Goal: Check status: Check status

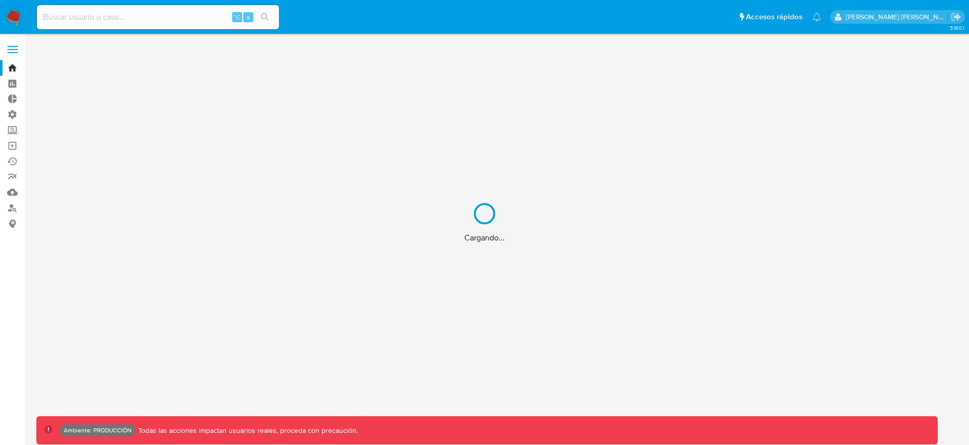
click at [10, 54] on div "Cargando..." at bounding box center [484, 222] width 969 height 445
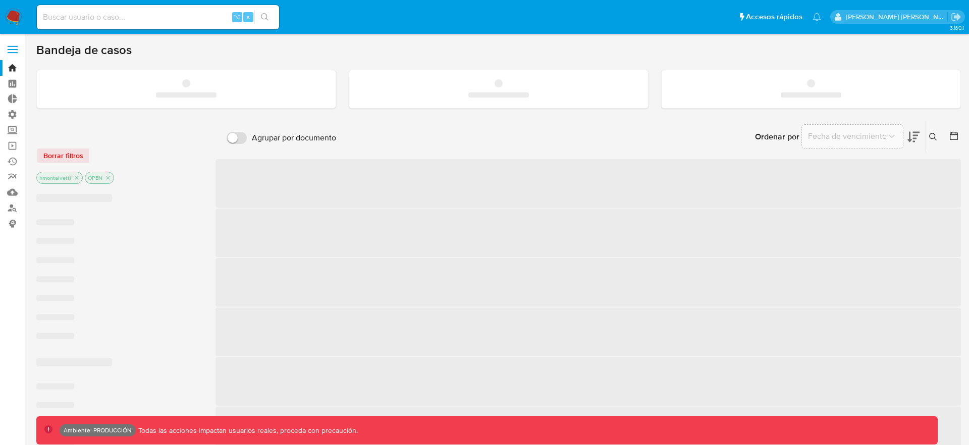
click at [11, 51] on label at bounding box center [12, 49] width 25 height 21
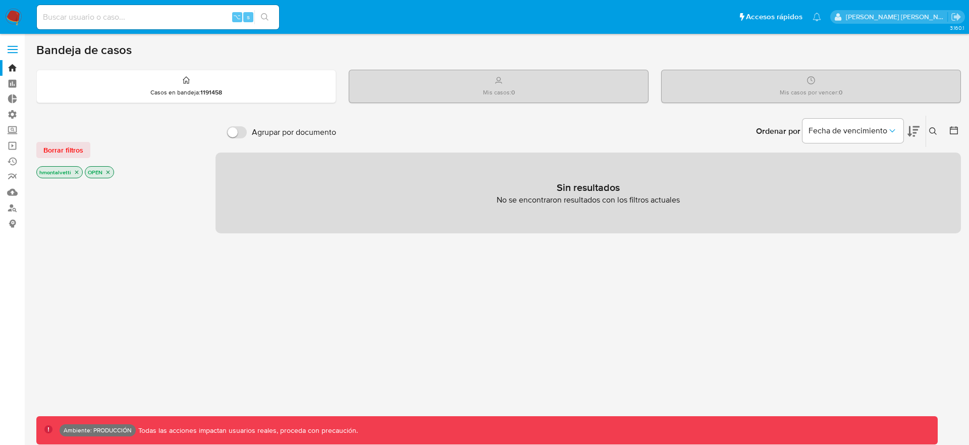
click at [12, 47] on label at bounding box center [12, 49] width 25 height 21
click at [0, 0] on input "checkbox" at bounding box center [0, 0] width 0 height 0
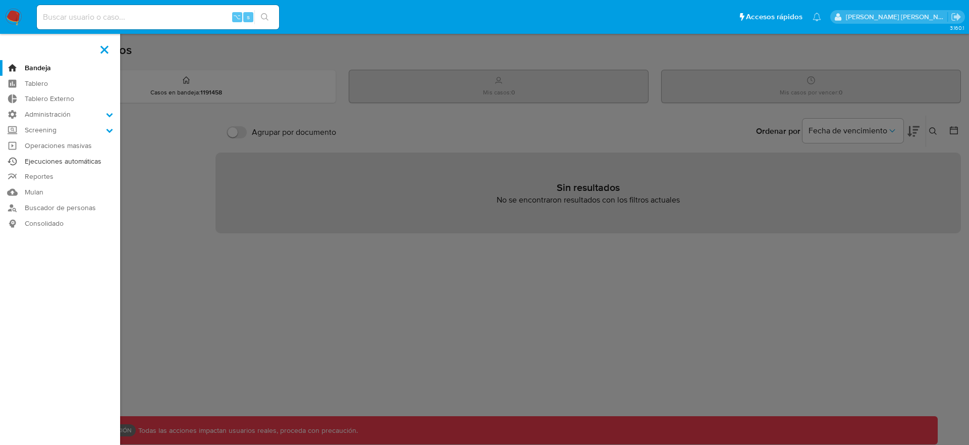
click at [42, 161] on link "Ejecuciones automáticas" at bounding box center [60, 161] width 120 height 16
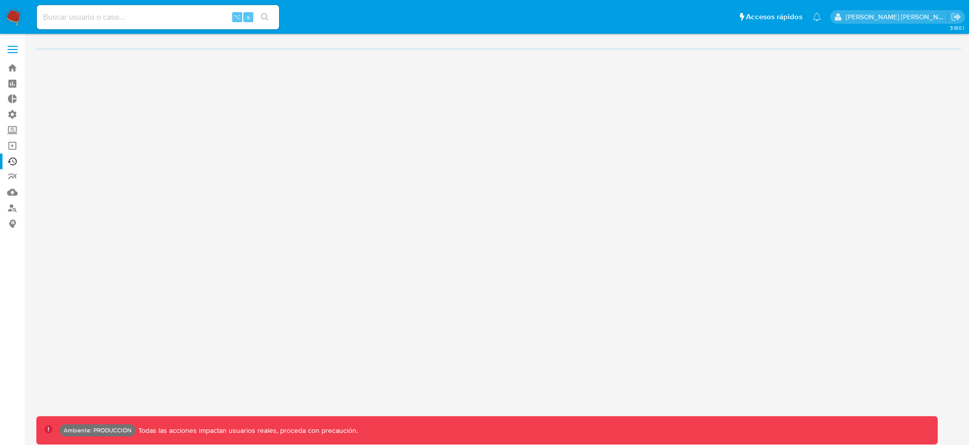
click at [16, 53] on label at bounding box center [12, 49] width 25 height 21
click at [0, 0] on input "checkbox" at bounding box center [0, 0] width 0 height 0
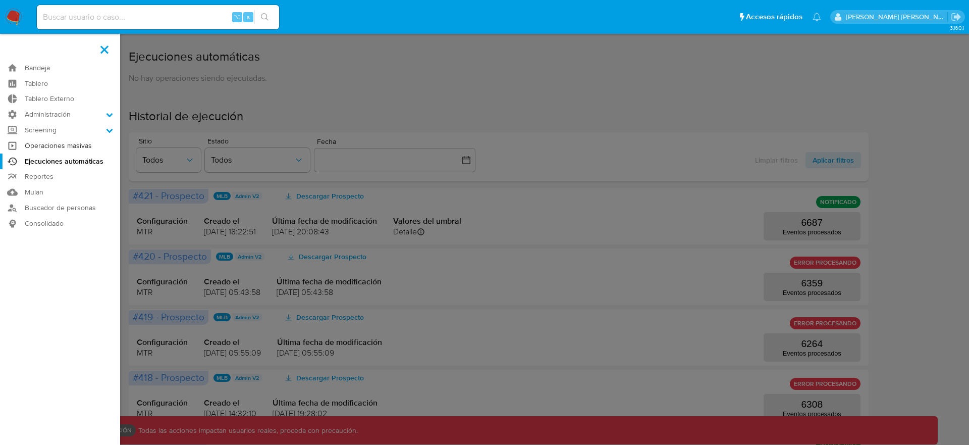
click at [50, 143] on link "Operaciones masivas" at bounding box center [60, 146] width 120 height 16
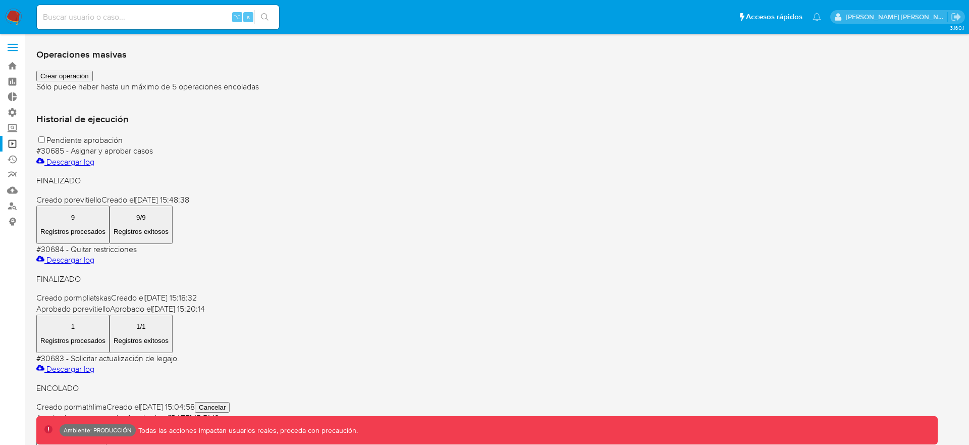
scroll to position [4, 0]
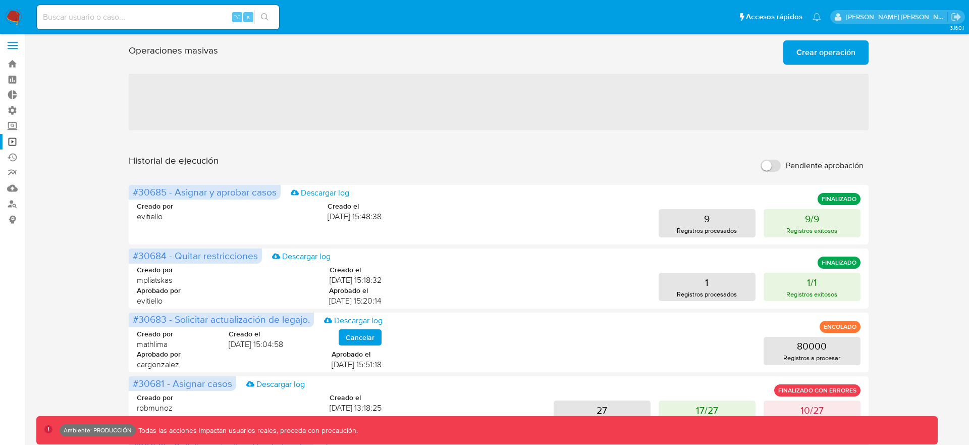
click at [370, 174] on div "Historial de ejecución Pendiente aprobación" at bounding box center [499, 165] width 740 height 22
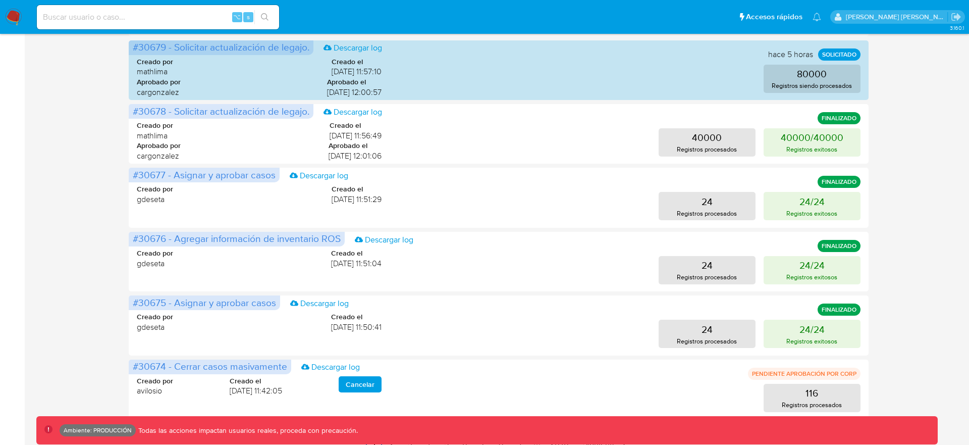
scroll to position [453, 0]
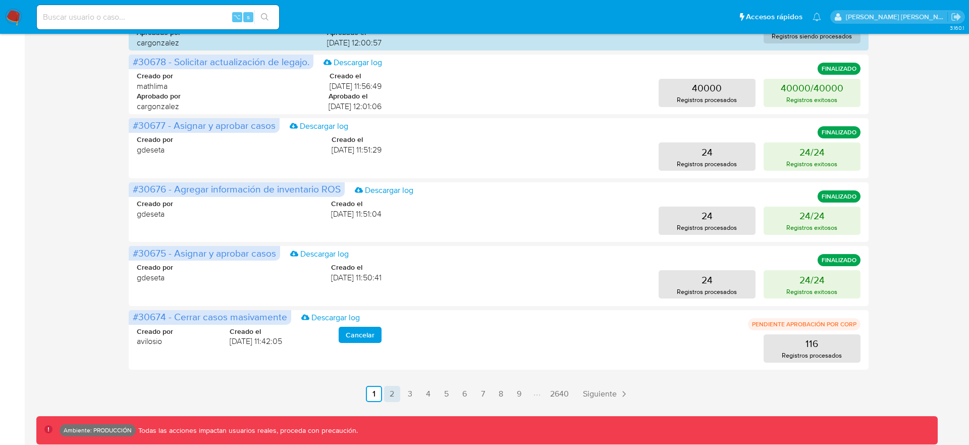
click at [394, 389] on link "2" at bounding box center [392, 393] width 16 height 16
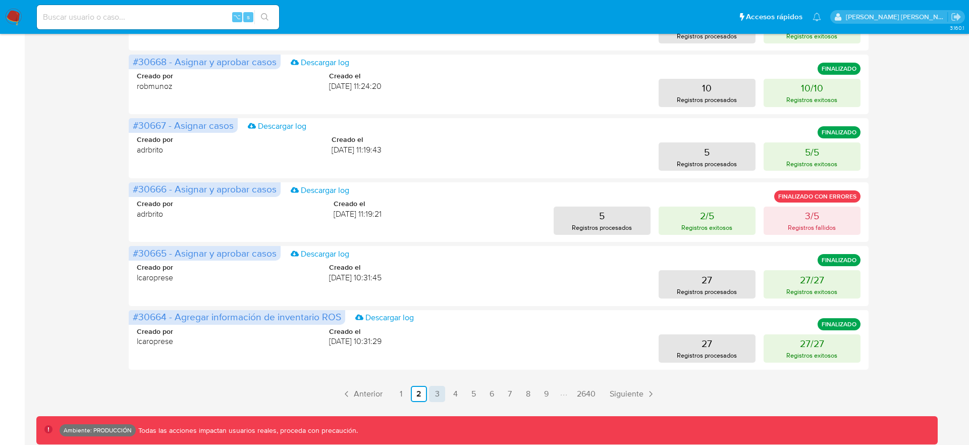
click at [438, 395] on link "3" at bounding box center [437, 393] width 16 height 16
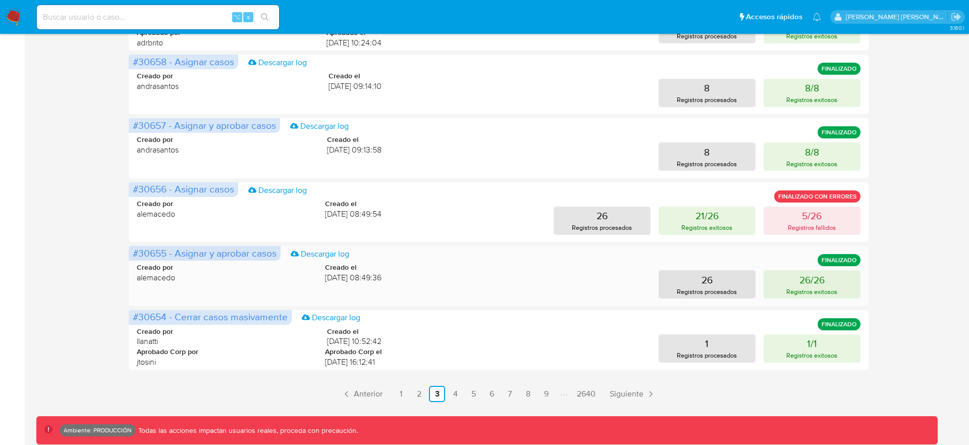
click at [211, 253] on span "#30655 - Asignar y aprobar casos" at bounding box center [205, 253] width 144 height 14
click at [314, 251] on link "Descargar log" at bounding box center [320, 253] width 59 height 11
drag, startPoint x: 716, startPoint y: 417, endPoint x: 680, endPoint y: 433, distance: 39.8
click at [714, 417] on div "Ambiente: PRODUCCIÓN Todas las acciones impactan usuarios reales, proceda con p…" at bounding box center [486, 430] width 901 height 28
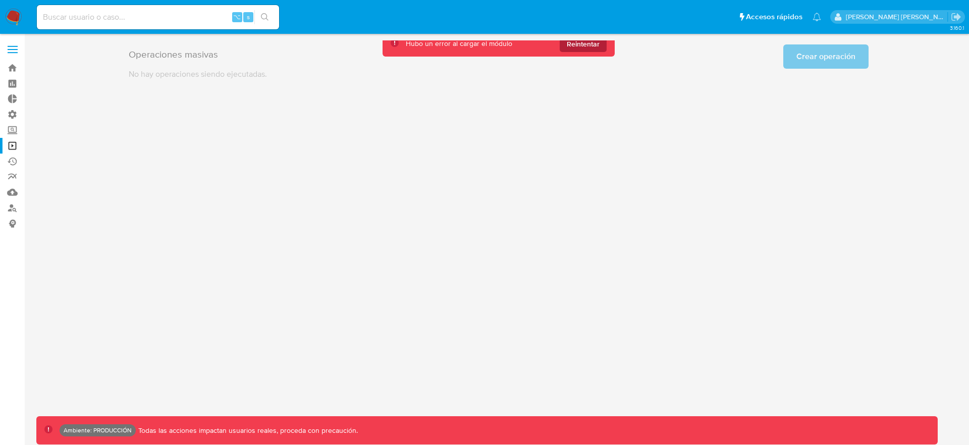
click at [573, 47] on span "Reintentar" at bounding box center [583, 44] width 33 height 16
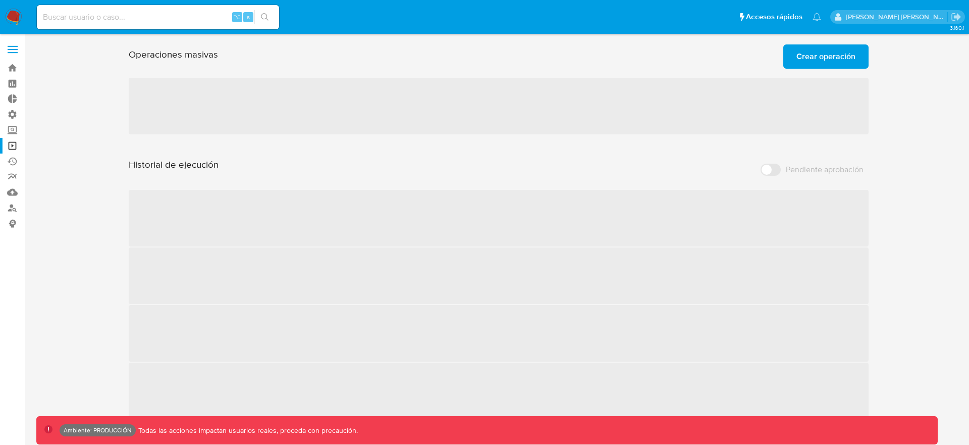
click at [574, 46] on div "Operaciones masivas Crear operación Sólo puede haber hasta un máximo de 5 opera…" at bounding box center [499, 54] width 740 height 28
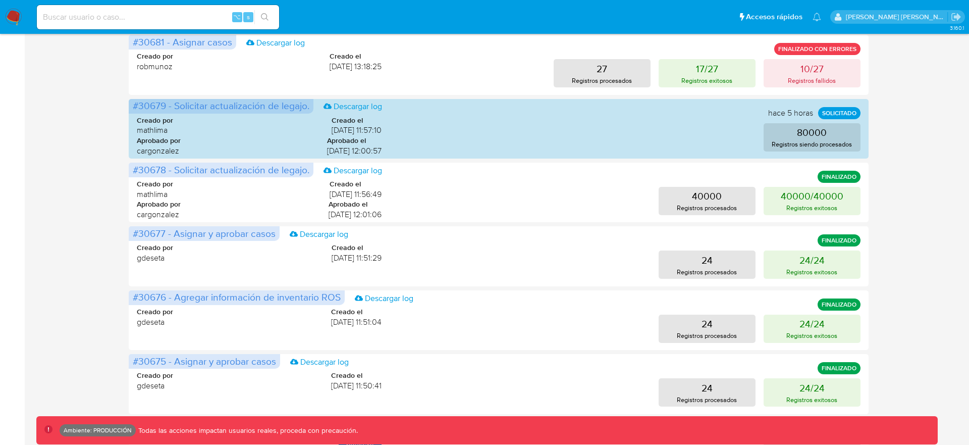
scroll to position [453, 0]
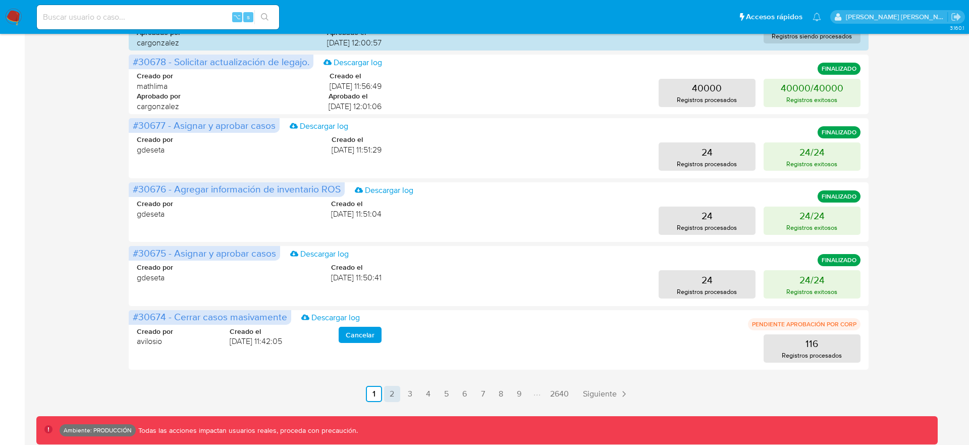
click at [392, 391] on link "2" at bounding box center [392, 393] width 16 height 16
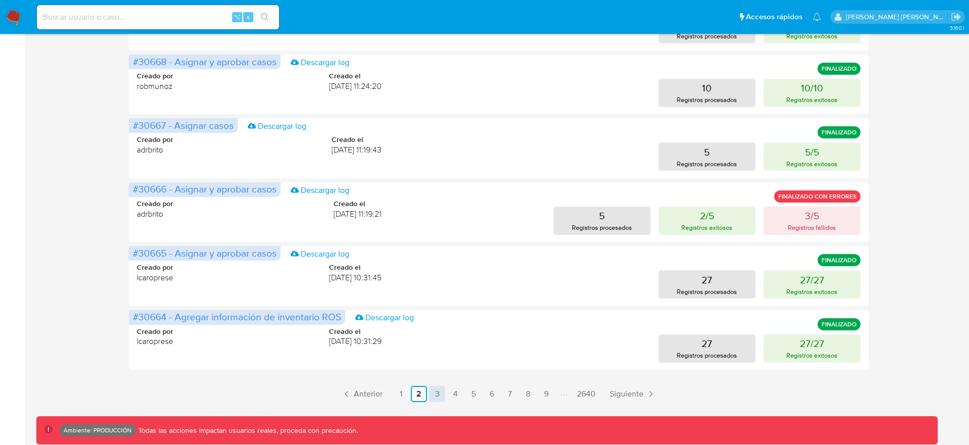
click at [440, 394] on link "3" at bounding box center [437, 393] width 16 height 16
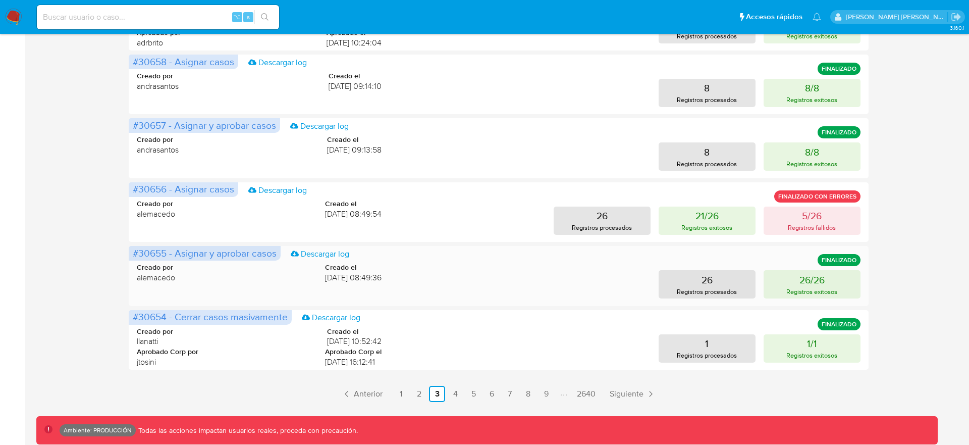
click at [199, 261] on div "Creado por alemacedo Creado el 22/09/2025 08:49:36 26 Registros procesados 26/2…" at bounding box center [499, 274] width 724 height 48
click at [199, 255] on span "#30655 - Asignar y aprobar casos" at bounding box center [205, 253] width 144 height 14
click at [737, 284] on button "26 Registros procesados" at bounding box center [706, 284] width 97 height 28
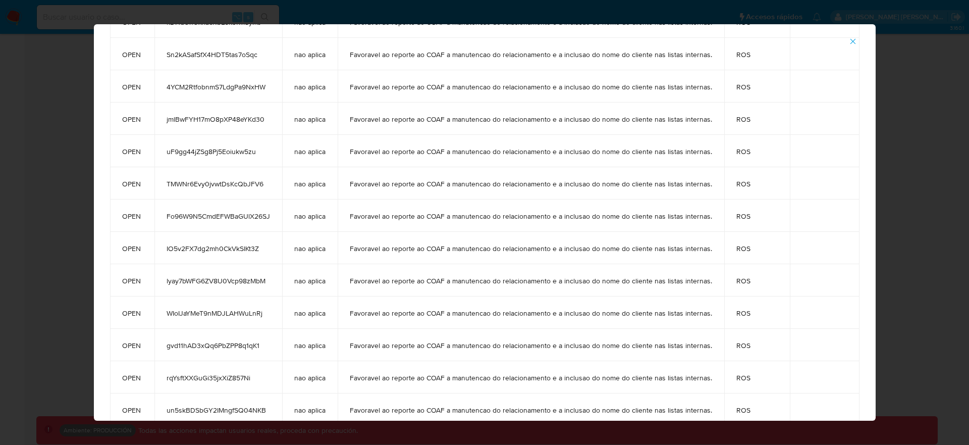
scroll to position [0, 0]
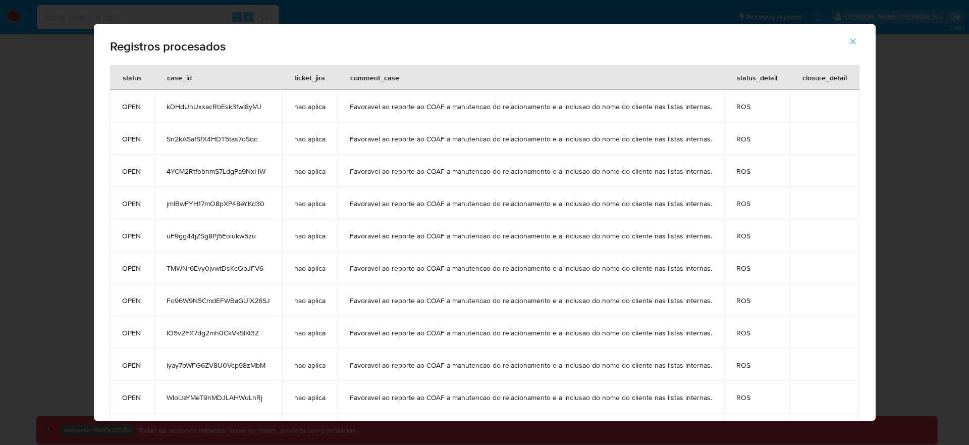
click at [855, 42] on icon "button" at bounding box center [852, 41] width 9 height 9
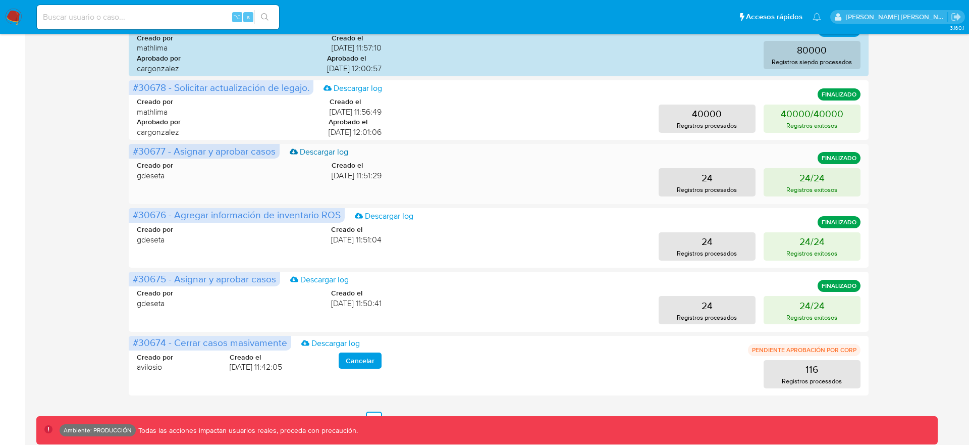
scroll to position [453, 0]
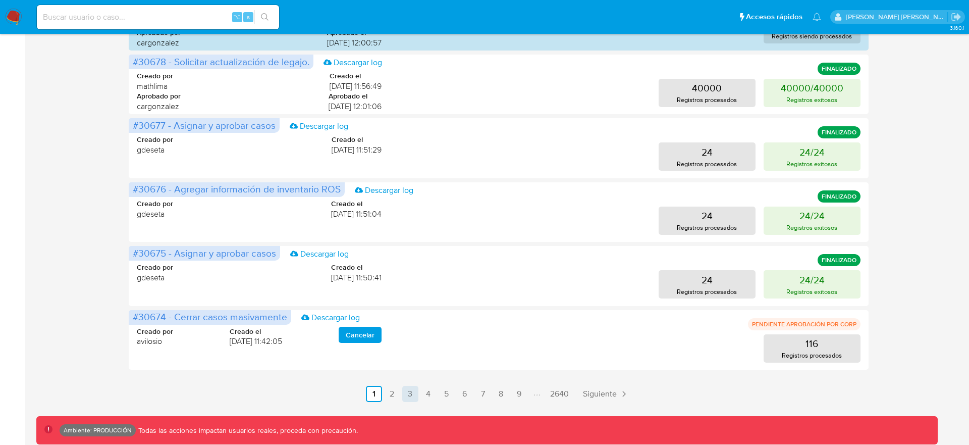
click at [414, 393] on link "3" at bounding box center [410, 393] width 16 height 16
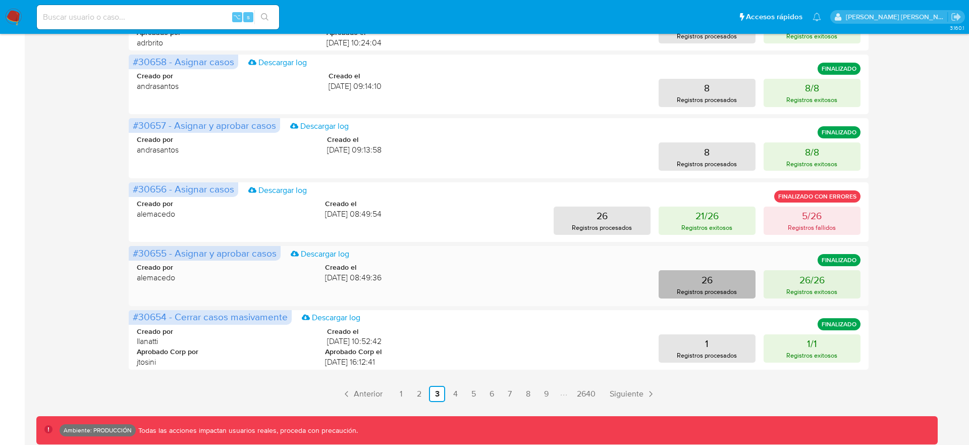
click at [703, 277] on p "26" at bounding box center [706, 279] width 11 height 14
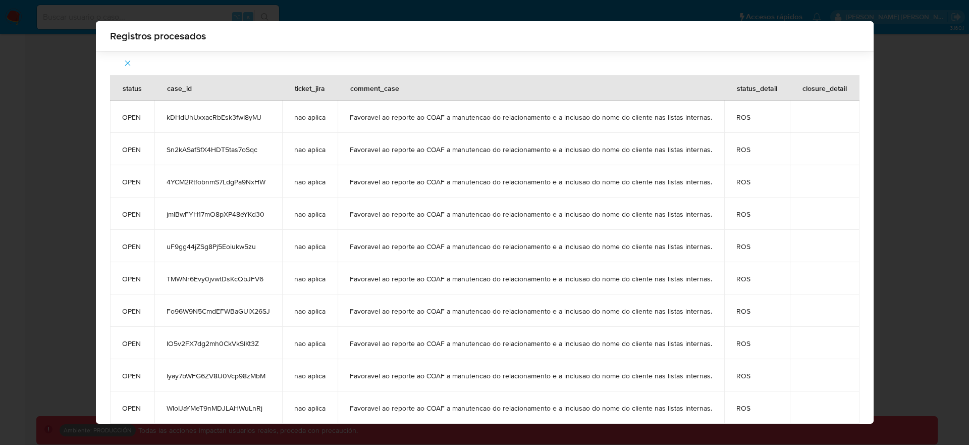
scroll to position [531, 0]
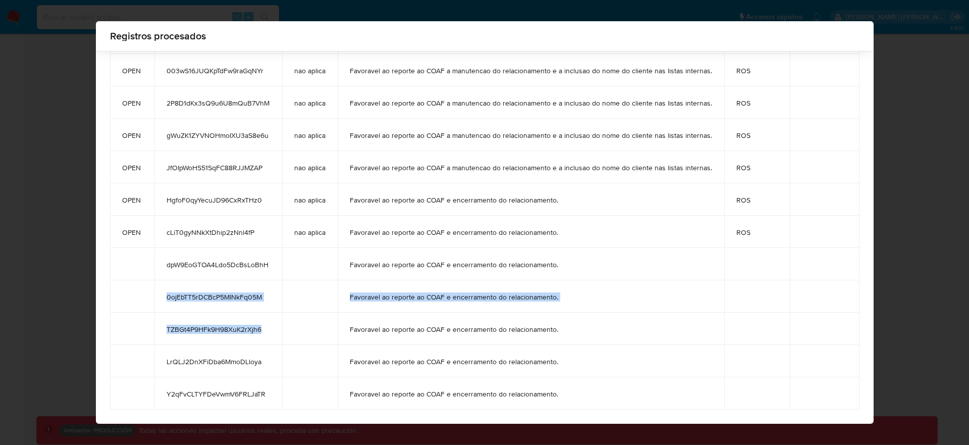
drag, startPoint x: 166, startPoint y: 295, endPoint x: 275, endPoint y: 325, distance: 113.7
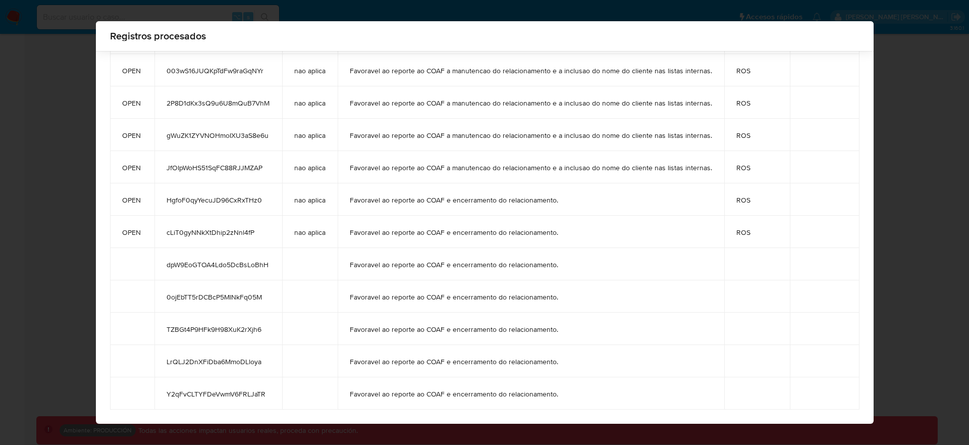
click at [253, 360] on span "LrQLJ2DnXFiDba6MmoDLloya" at bounding box center [218, 361] width 103 height 9
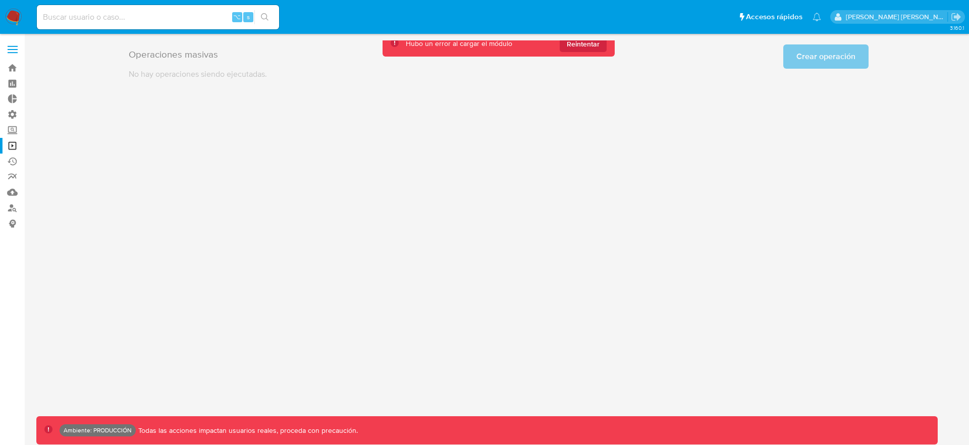
scroll to position [0, 0]
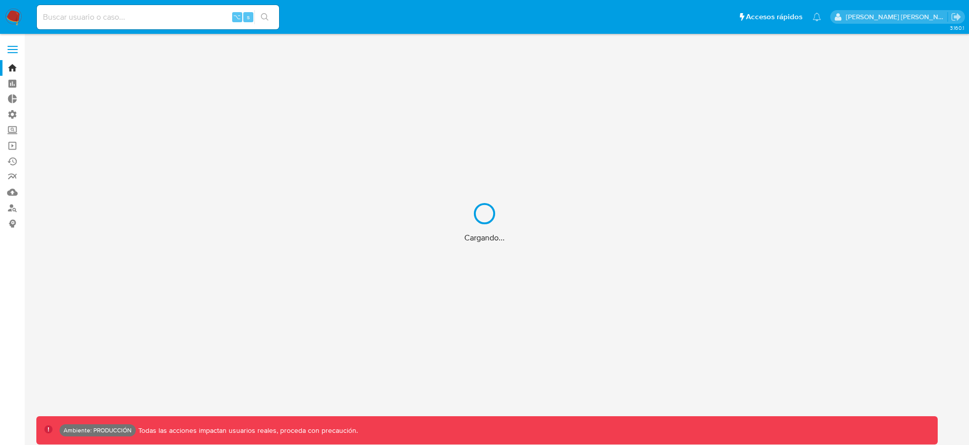
click at [107, 21] on div "Cargando..." at bounding box center [484, 222] width 969 height 445
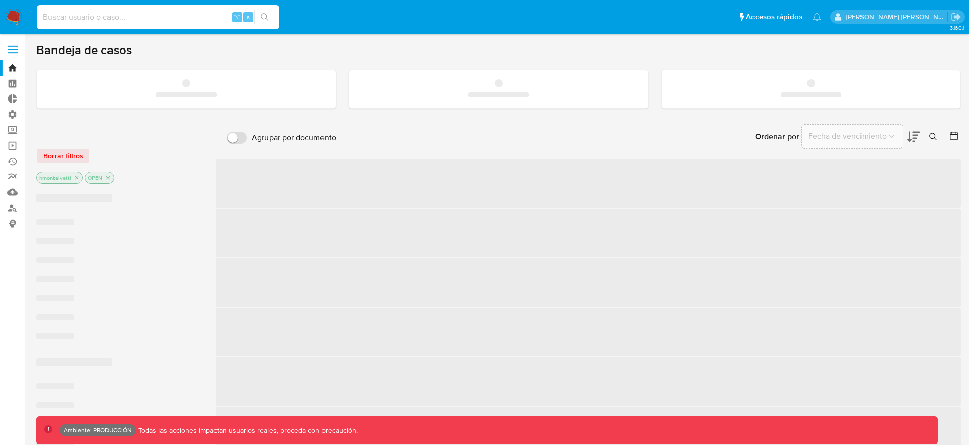
click at [112, 13] on input at bounding box center [158, 17] width 242 height 13
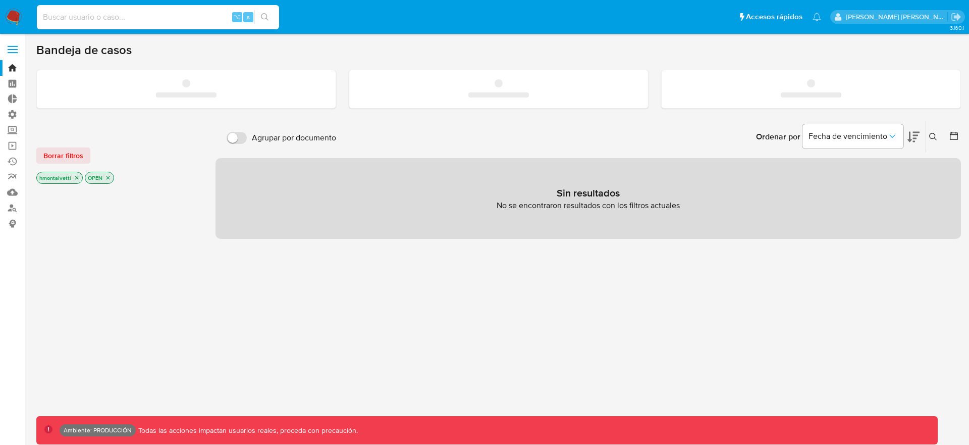
paste input "dpW9EoGTOA4Ldo5DcBsLoBhH"
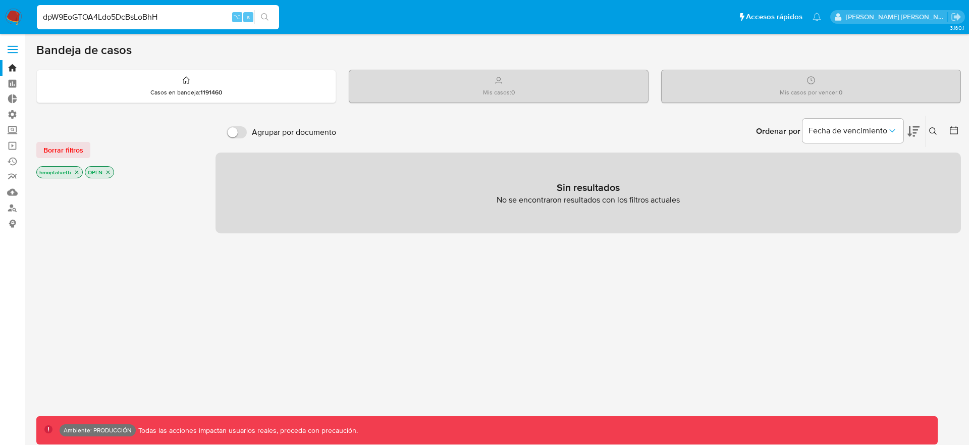
type input "dpW9EoGTOA4Ldo5DcBsLoBhH"
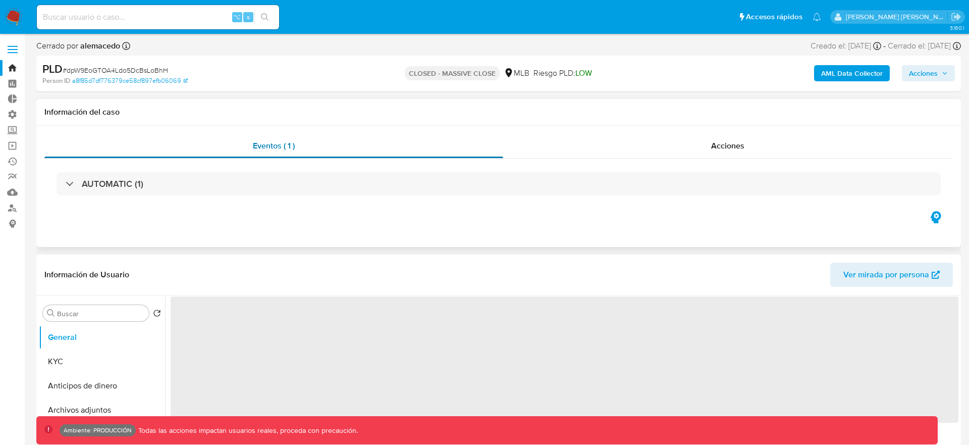
select select "10"
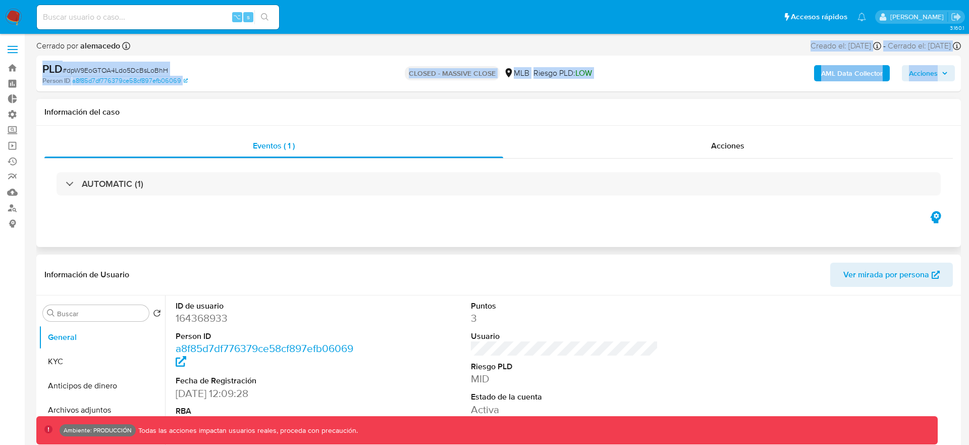
drag, startPoint x: 504, startPoint y: 79, endPoint x: 575, endPoint y: 100, distance: 73.9
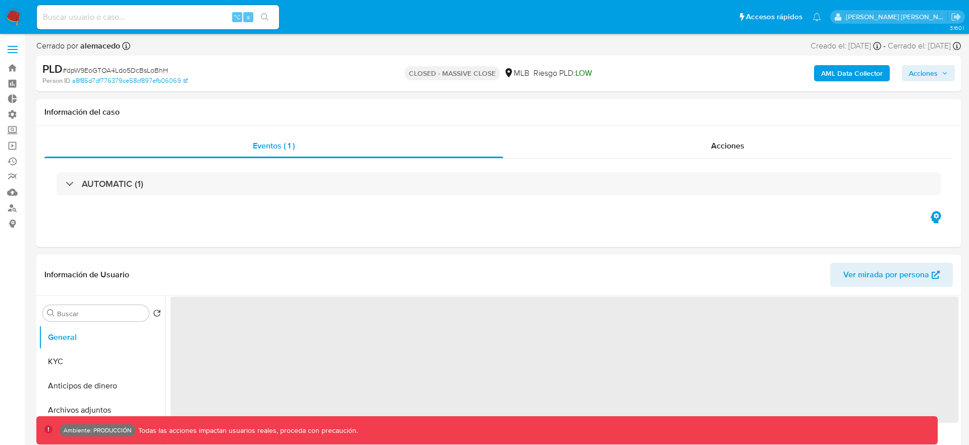
select select "10"
